Goal: Task Accomplishment & Management: Manage account settings

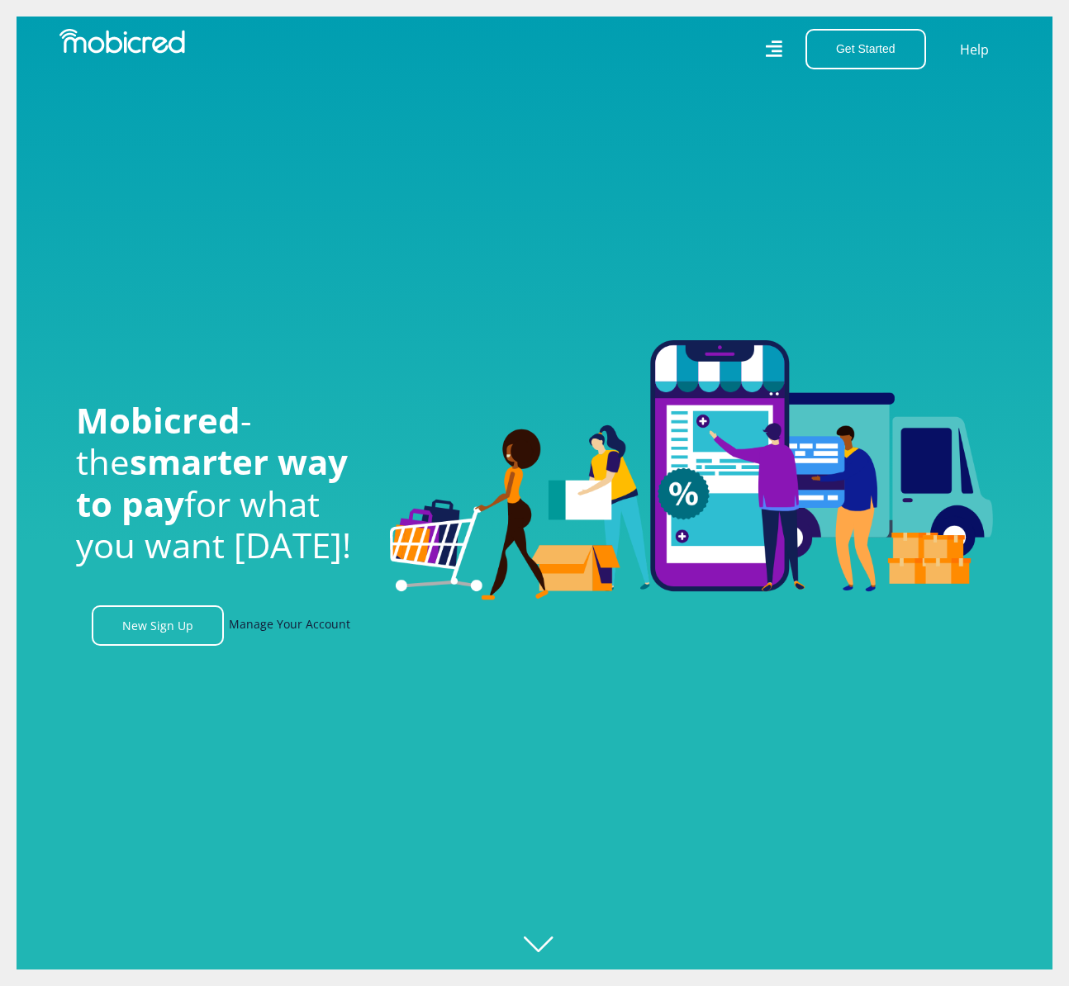
scroll to position [0, 1177]
click at [295, 628] on link "Manage Your Account" at bounding box center [289, 625] width 121 height 40
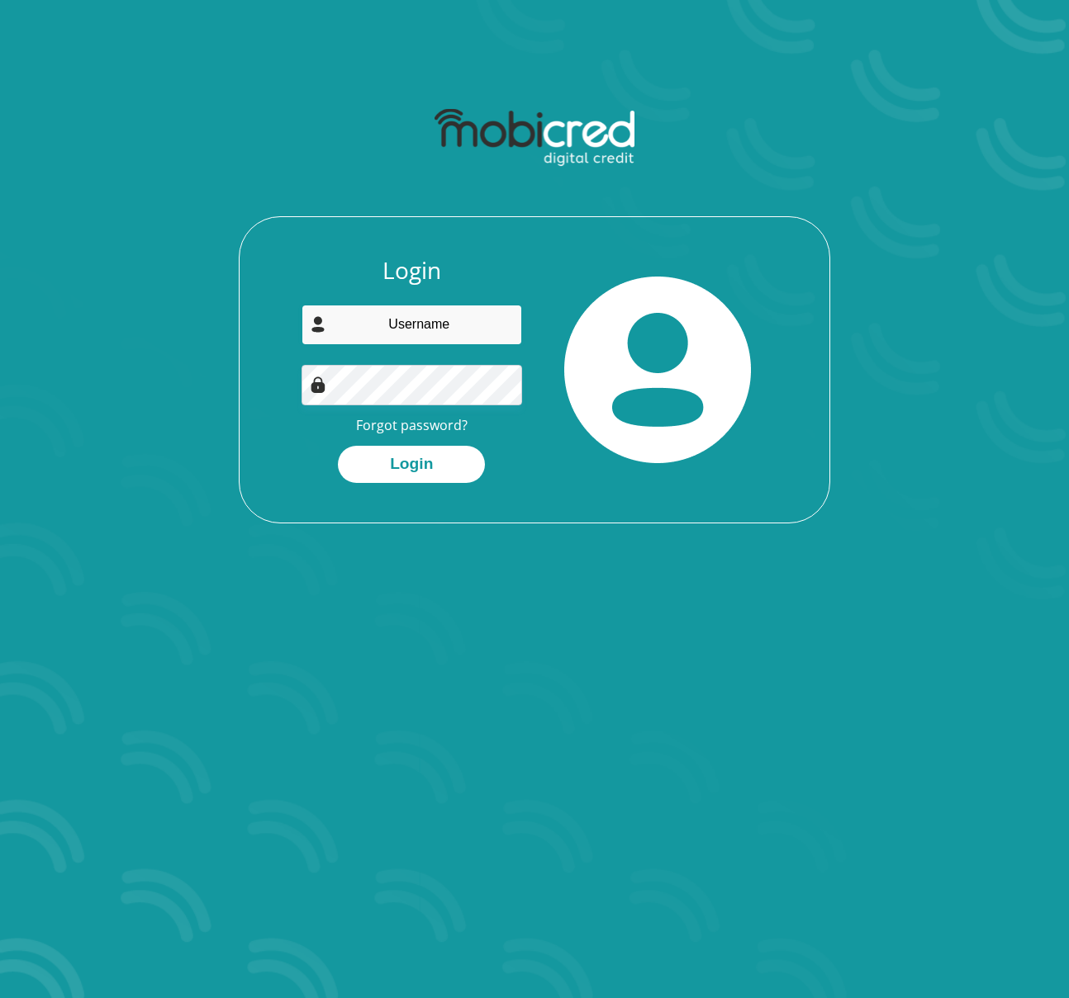
click at [372, 316] on input "email" at bounding box center [411, 325] width 221 height 40
type input "blake@yolk.co.za"
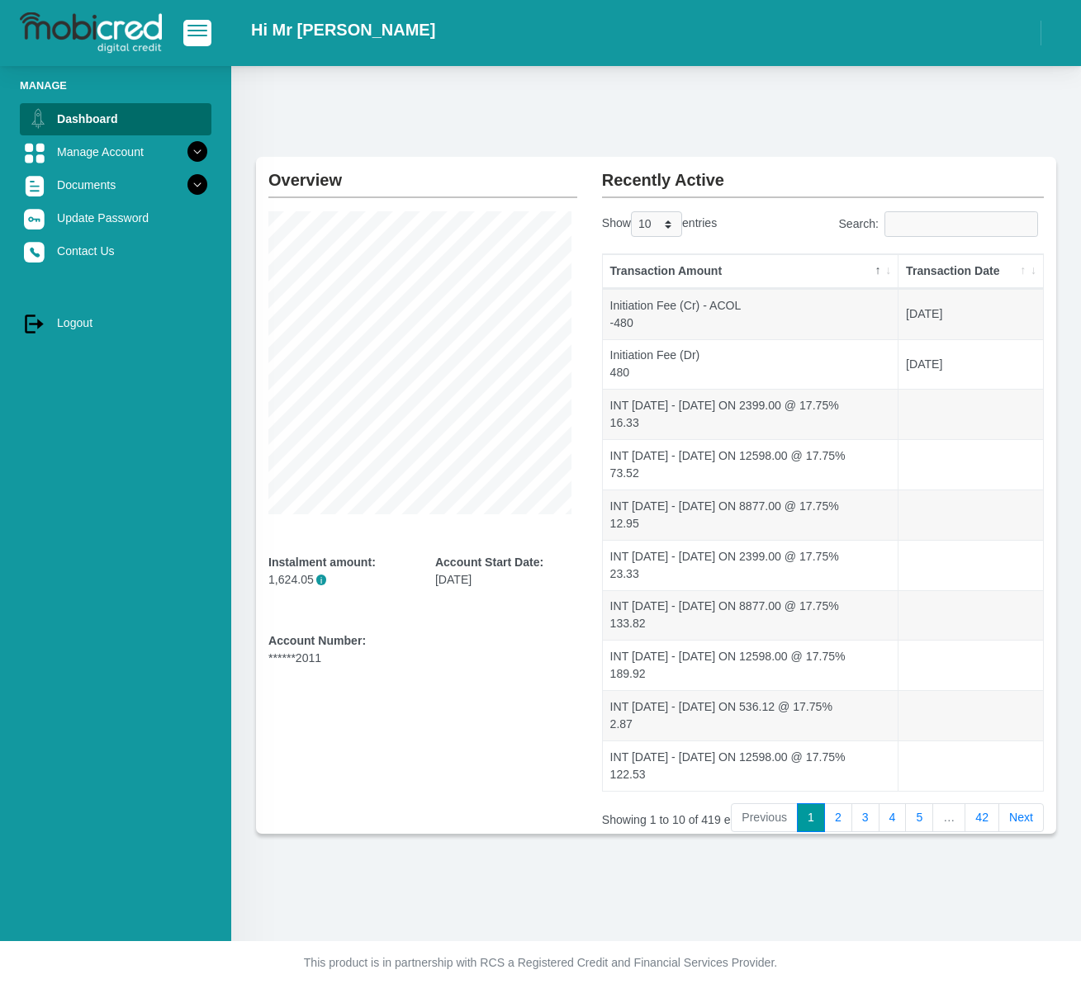
click at [979, 818] on link "42" at bounding box center [982, 819] width 35 height 30
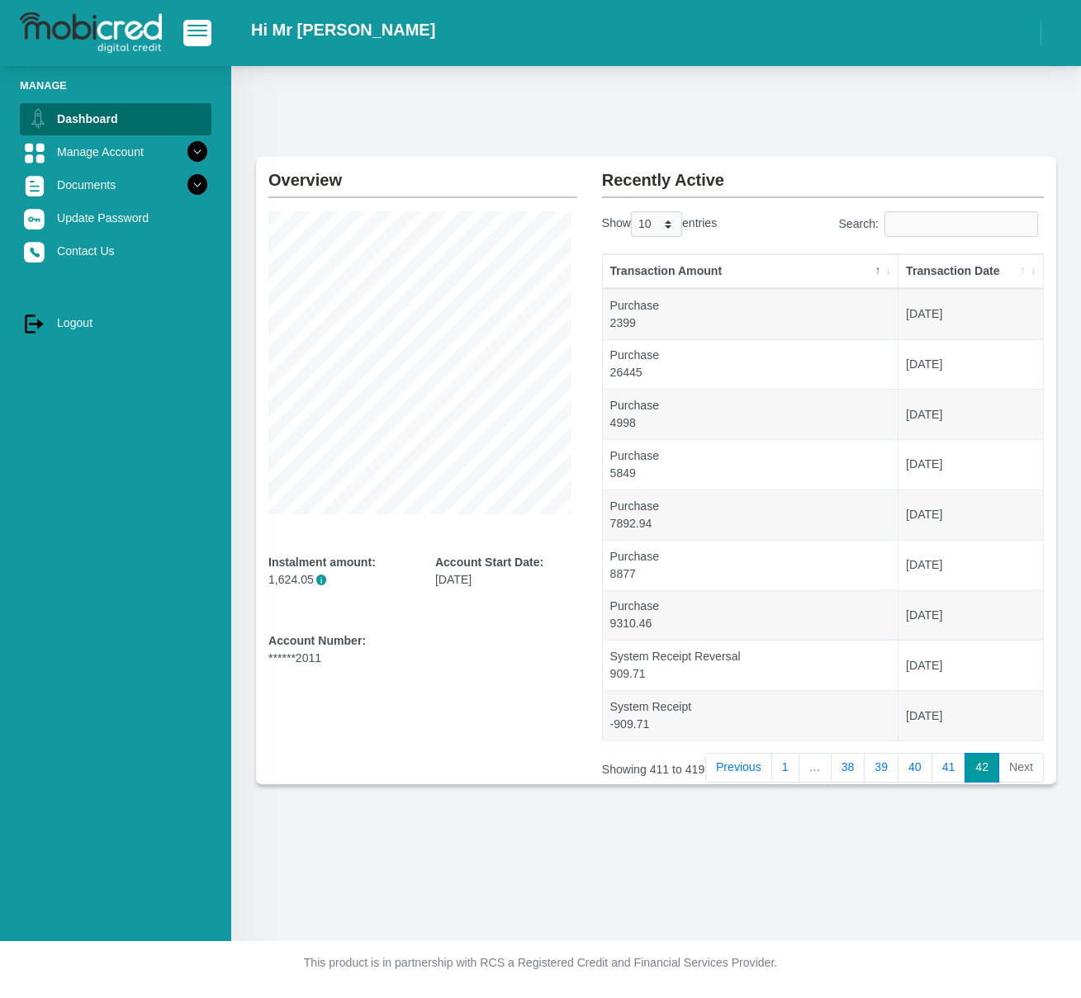
click at [1003, 766] on li "Next" at bounding box center [1021, 768] width 45 height 30
click at [956, 763] on link "41" at bounding box center [949, 768] width 35 height 30
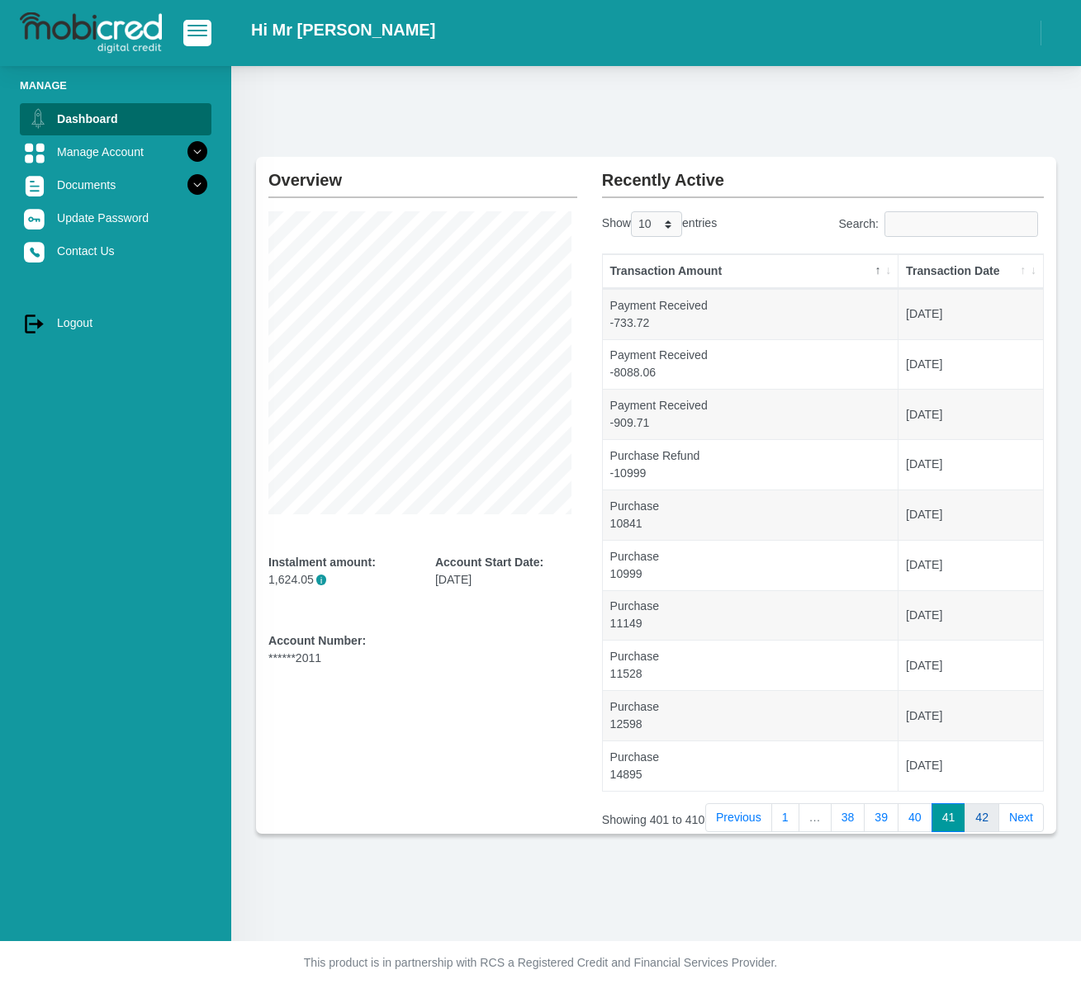
click at [976, 812] on link "42" at bounding box center [982, 819] width 35 height 30
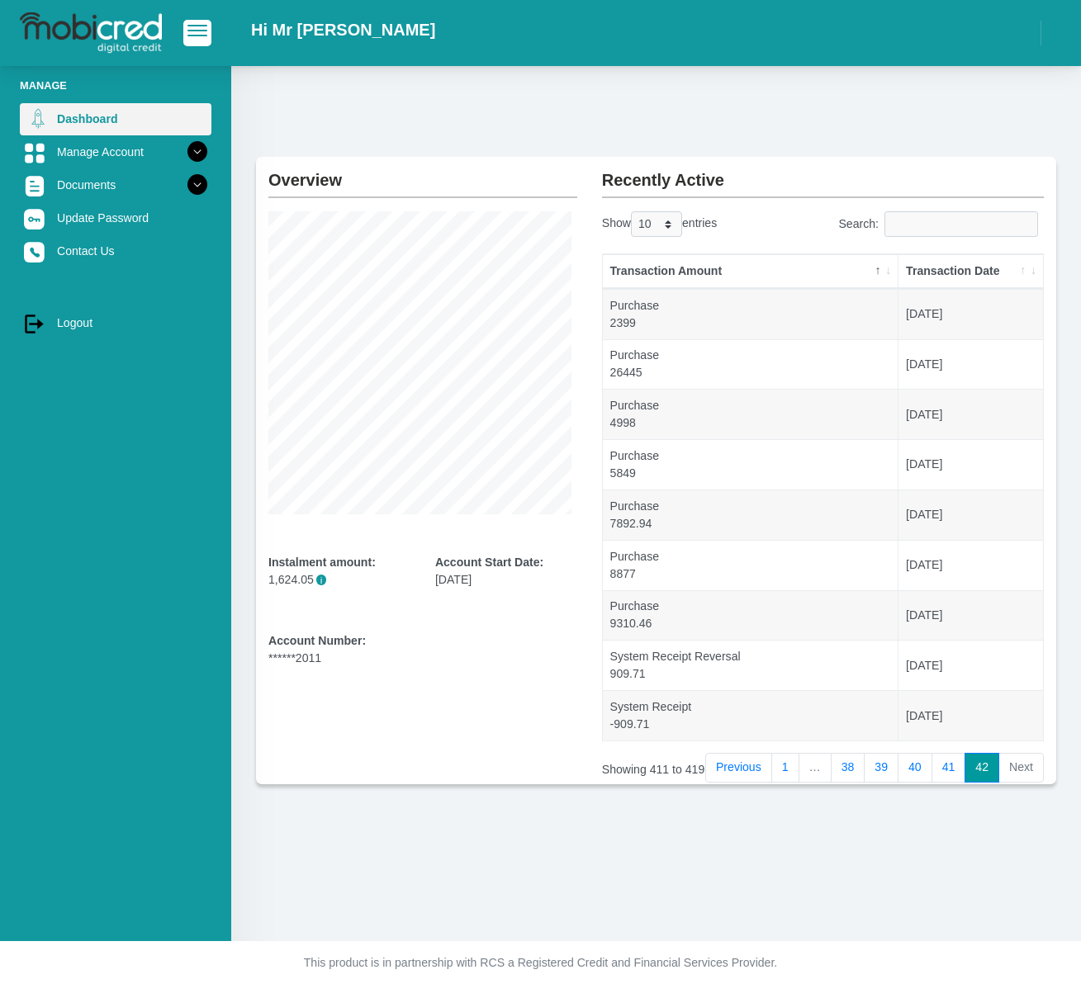
click at [100, 117] on link "Dashboard" at bounding box center [116, 118] width 192 height 31
